Goal: Task Accomplishment & Management: Manage account settings

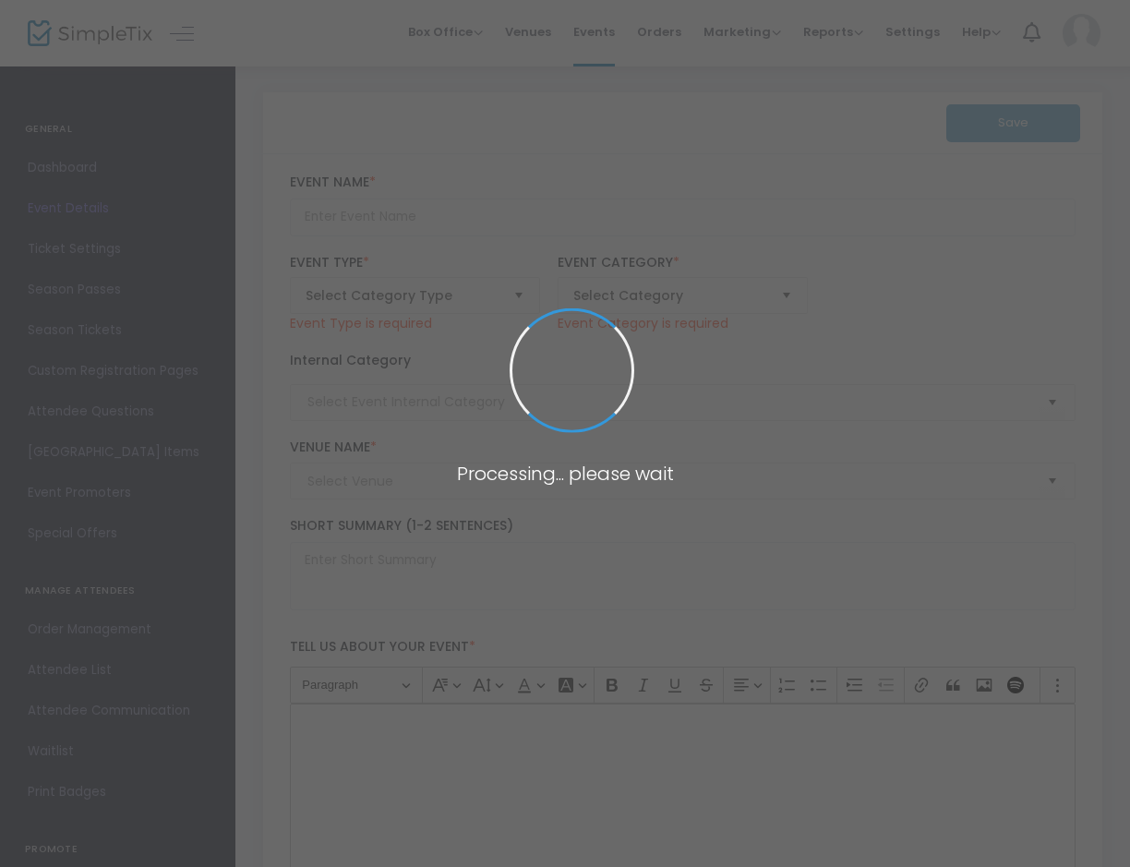
type input "Paramount 80s End of Summer Concert"
type textarea "Celebrate the end of summer with our favorite band PARAMOUNT! Join us for a gre…"
checkbox input "true"
type input "Buy Tickets"
type input "[GEOGRAPHIC_DATA]"
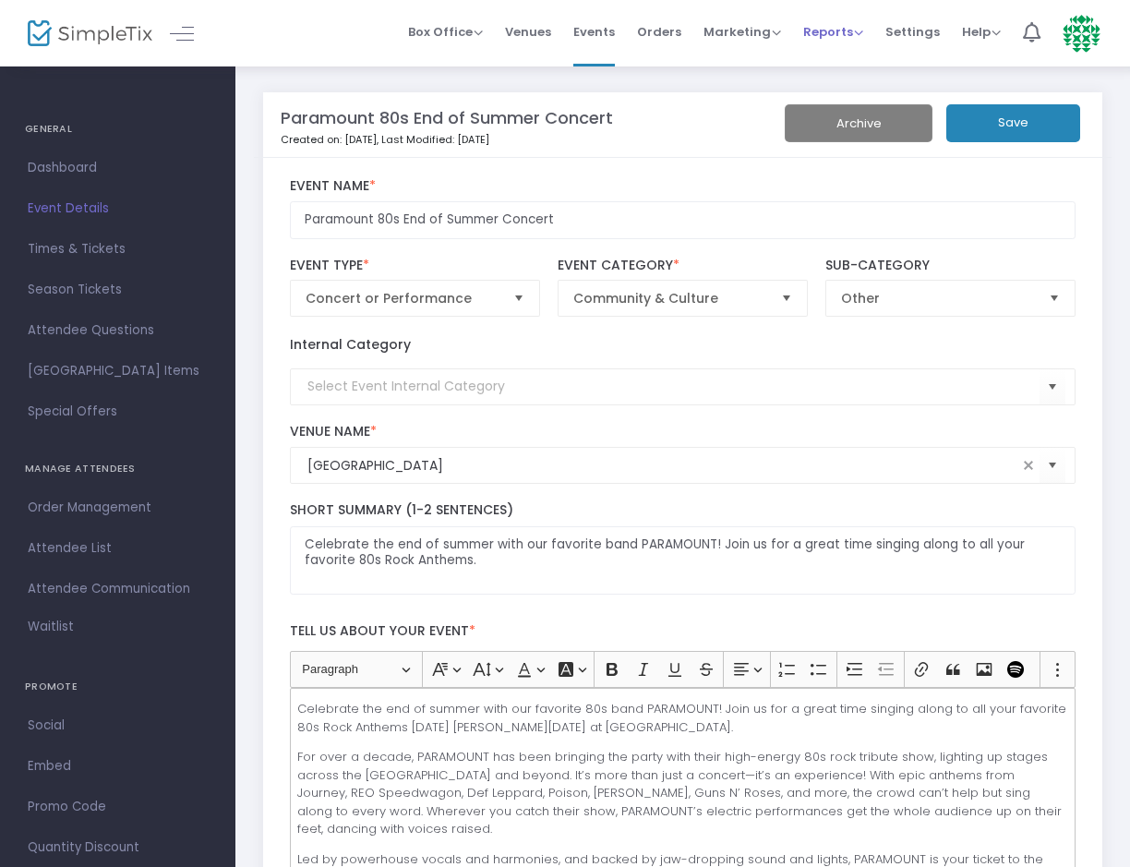
click at [834, 26] on span "Reports" at bounding box center [833, 32] width 60 height 18
click at [843, 102] on li "Sales Reports" at bounding box center [863, 98] width 120 height 36
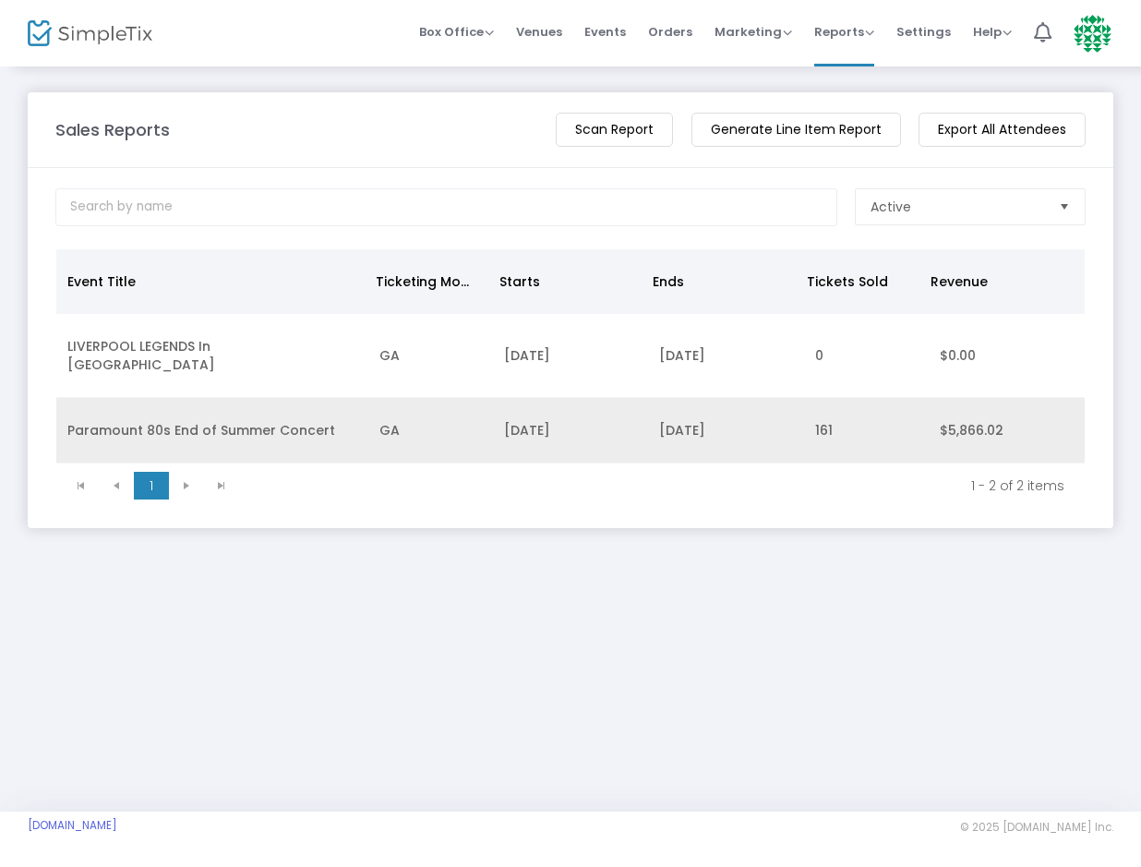
click at [653, 420] on td "[DATE]" at bounding box center [726, 431] width 156 height 66
